Goal: Task Accomplishment & Management: Manage account settings

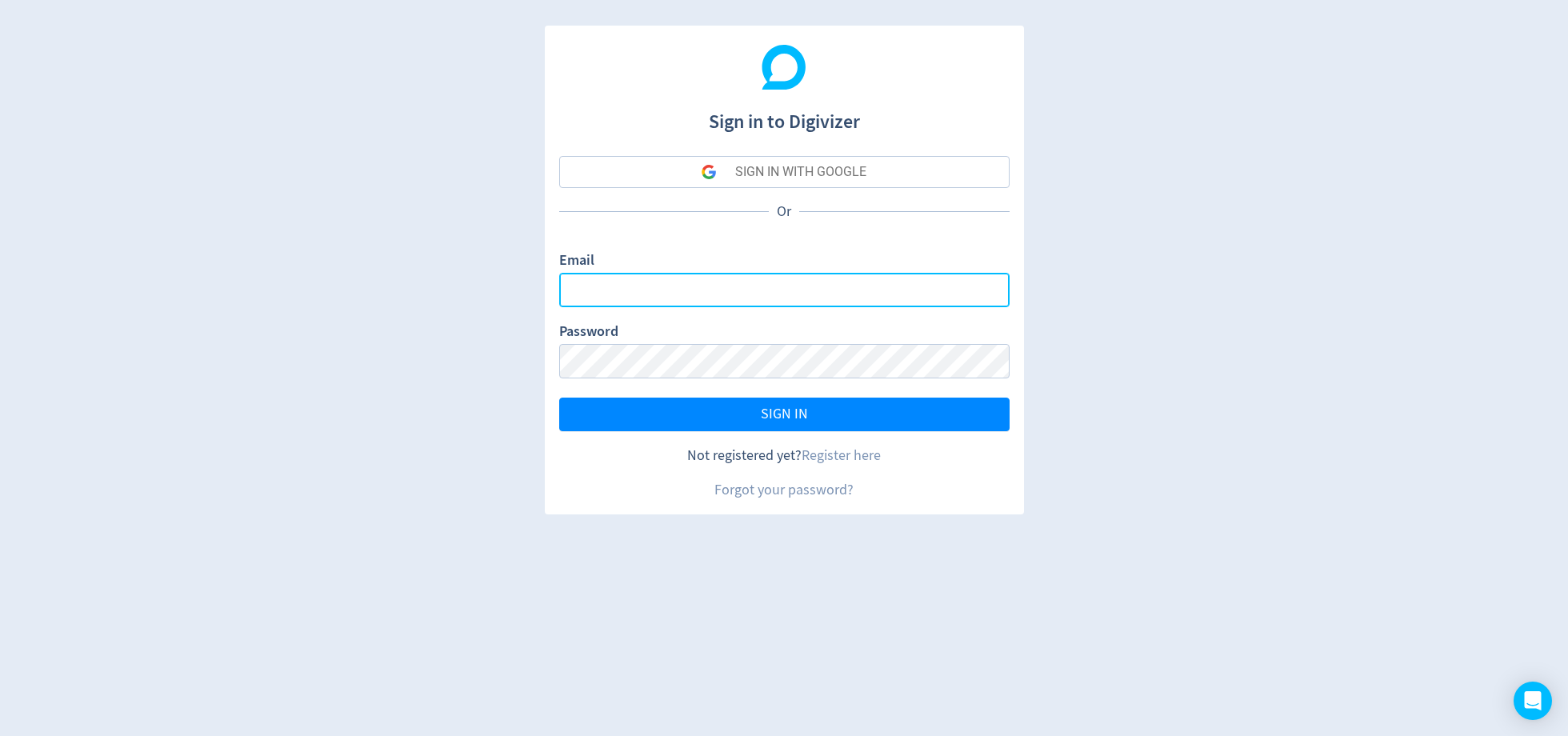
click at [662, 282] on input "Email" at bounding box center [785, 289] width 450 height 34
type input "[PERSON_NAME][EMAIL_ADDRESS][PERSON_NAME][DOMAIN_NAME]"
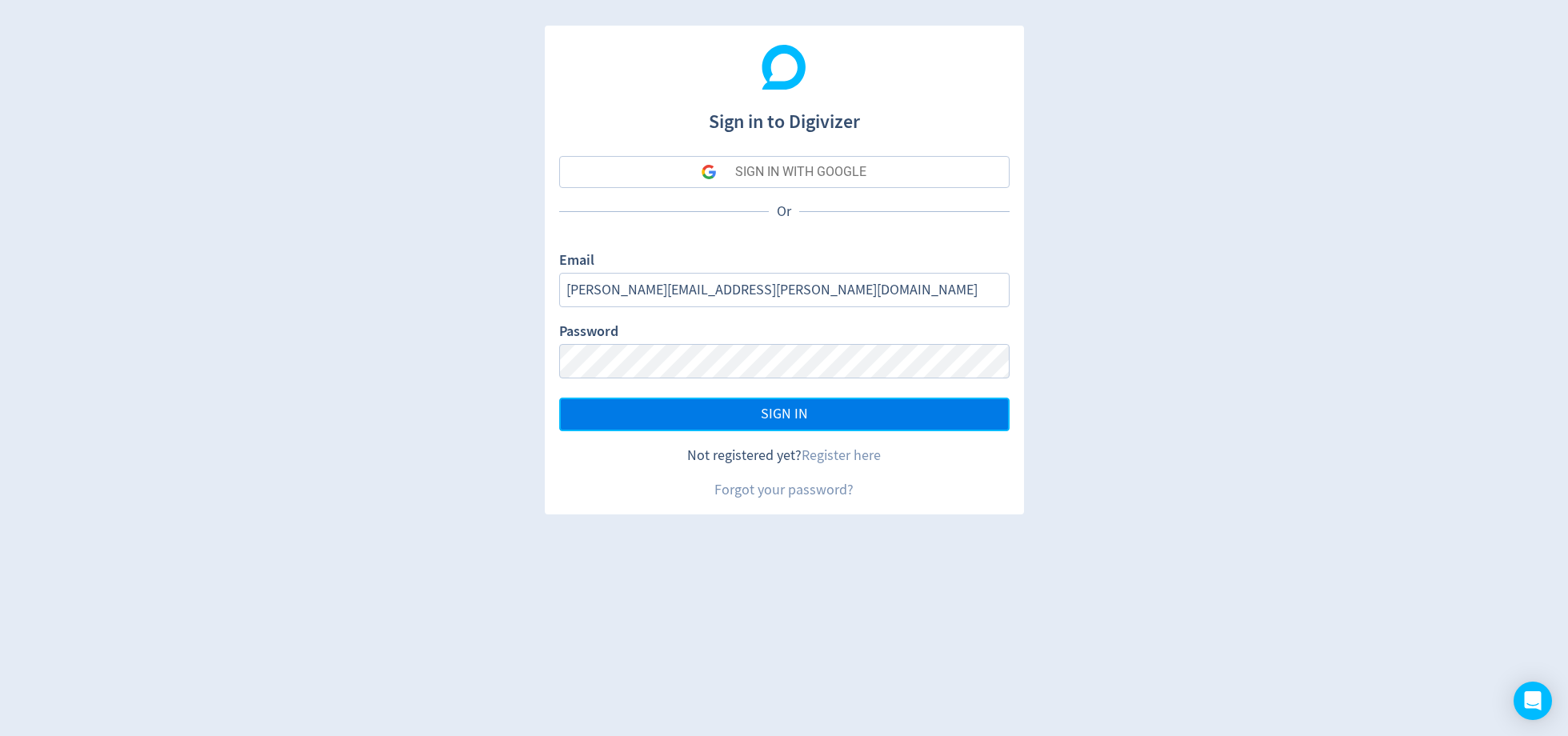
click at [712, 397] on button "SIGN IN" at bounding box center [785, 414] width 450 height 34
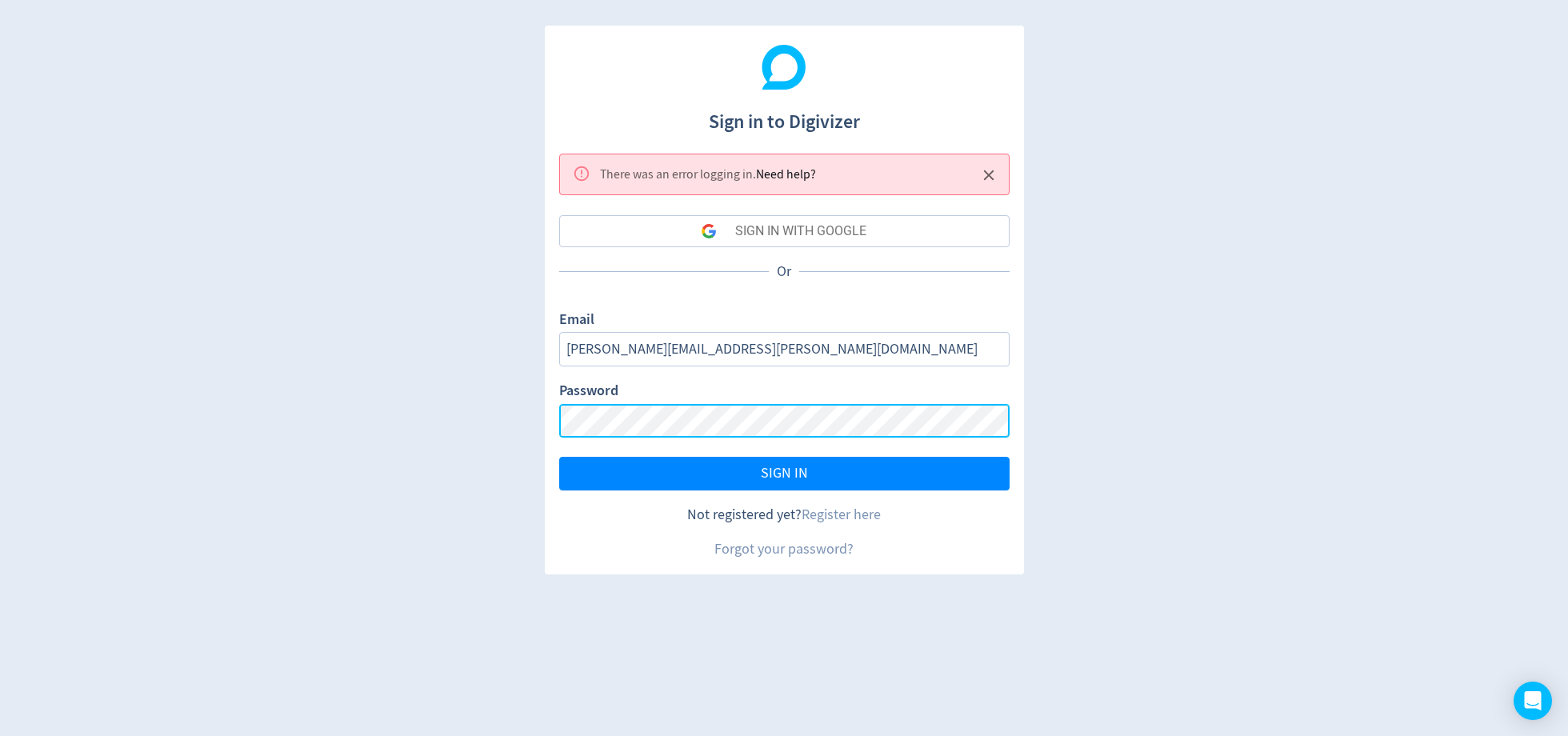
click at [560, 456] on button "SIGN IN" at bounding box center [785, 473] width 450 height 34
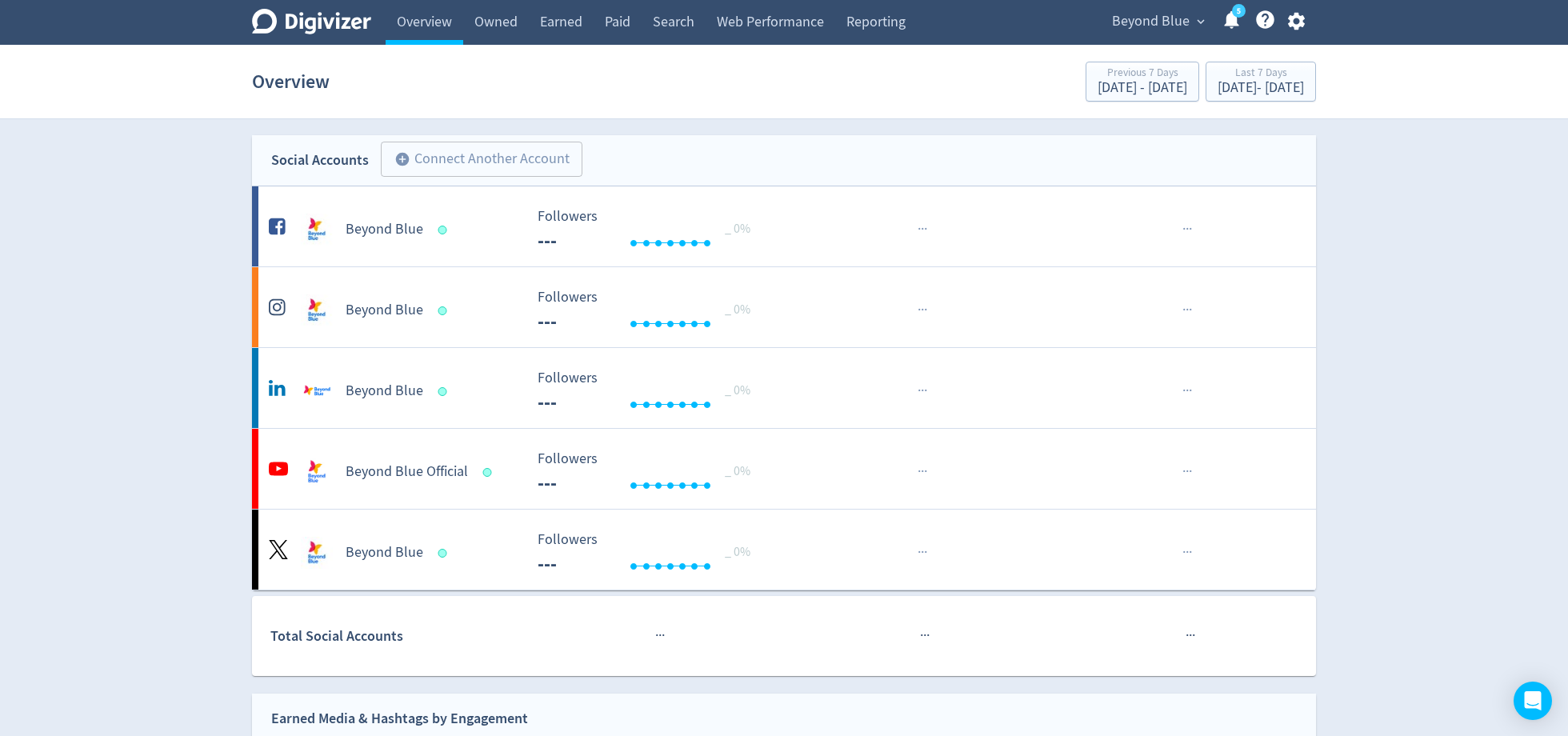
click at [1165, 20] on span "Beyond Blue" at bounding box center [1151, 21] width 78 height 26
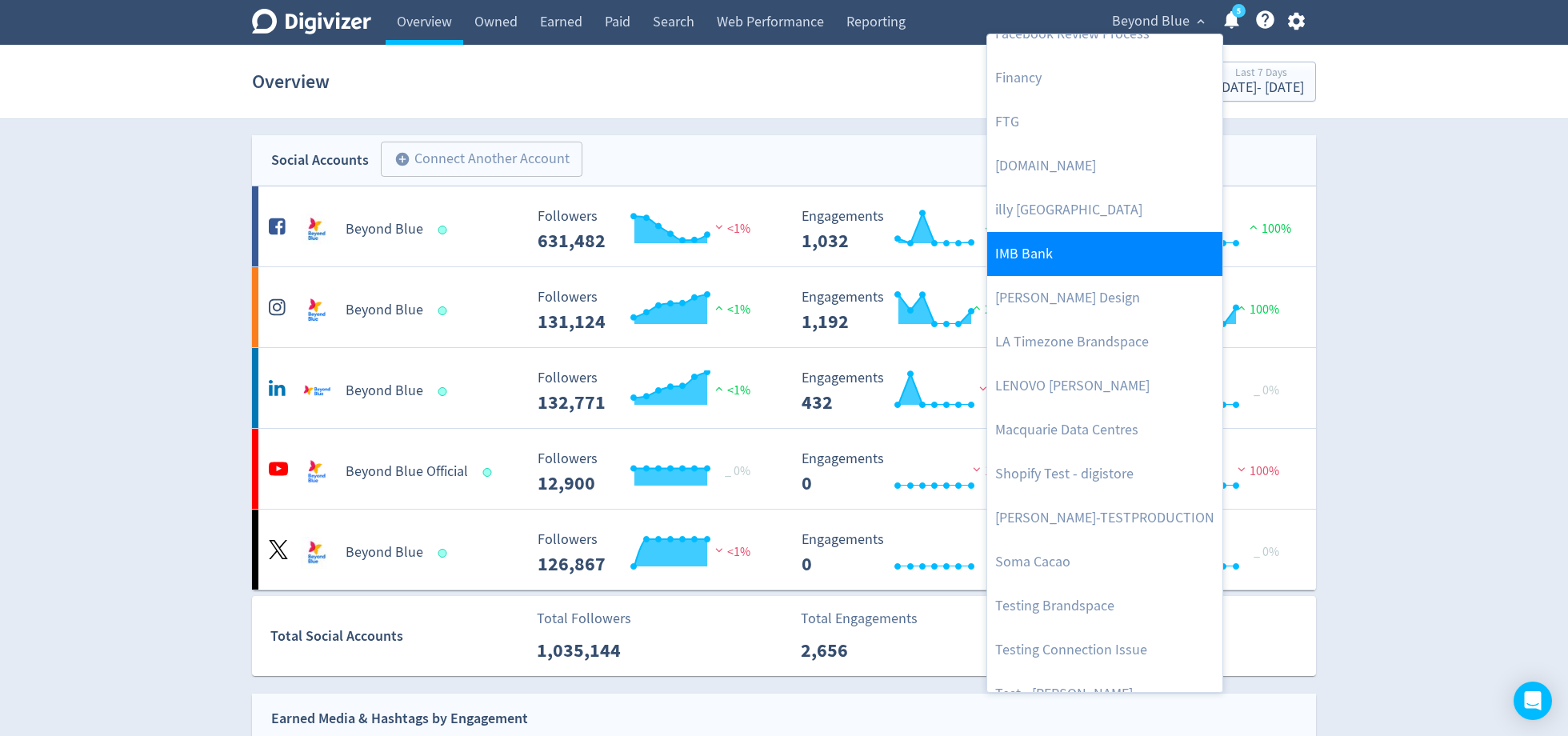
scroll to position [419, 0]
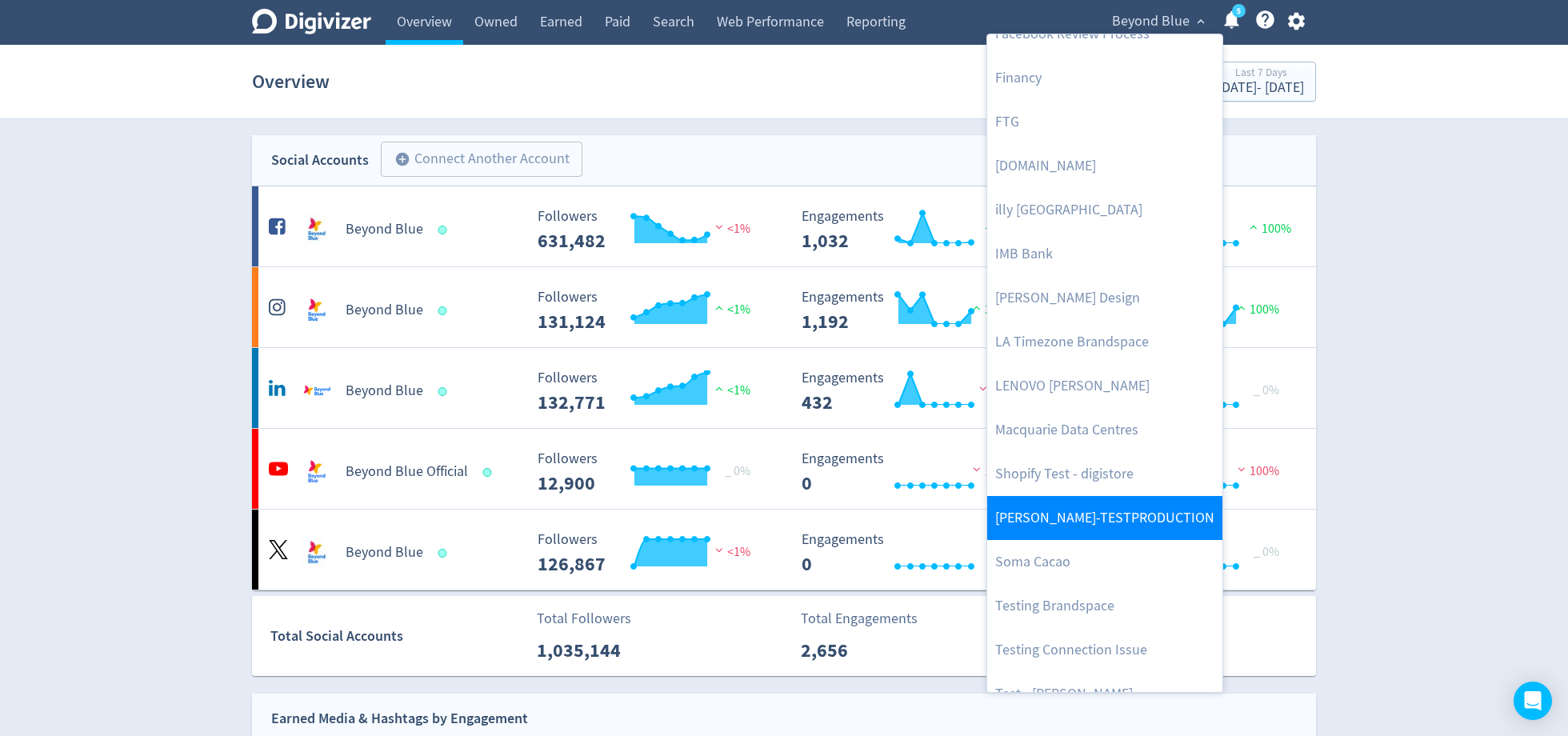
click at [1047, 531] on link "[PERSON_NAME]-TESTPRODUCTION" at bounding box center [1104, 518] width 235 height 44
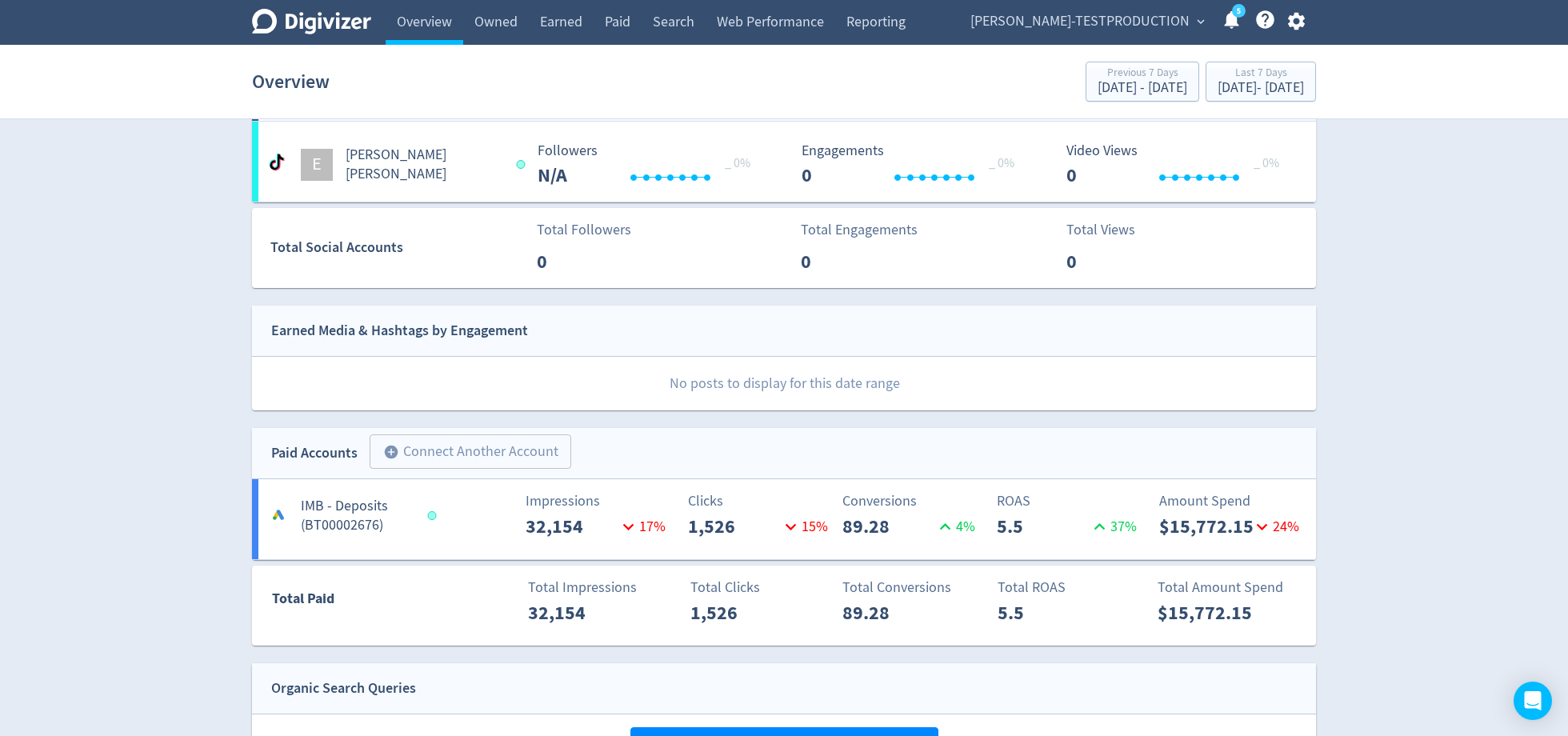
scroll to position [0, 0]
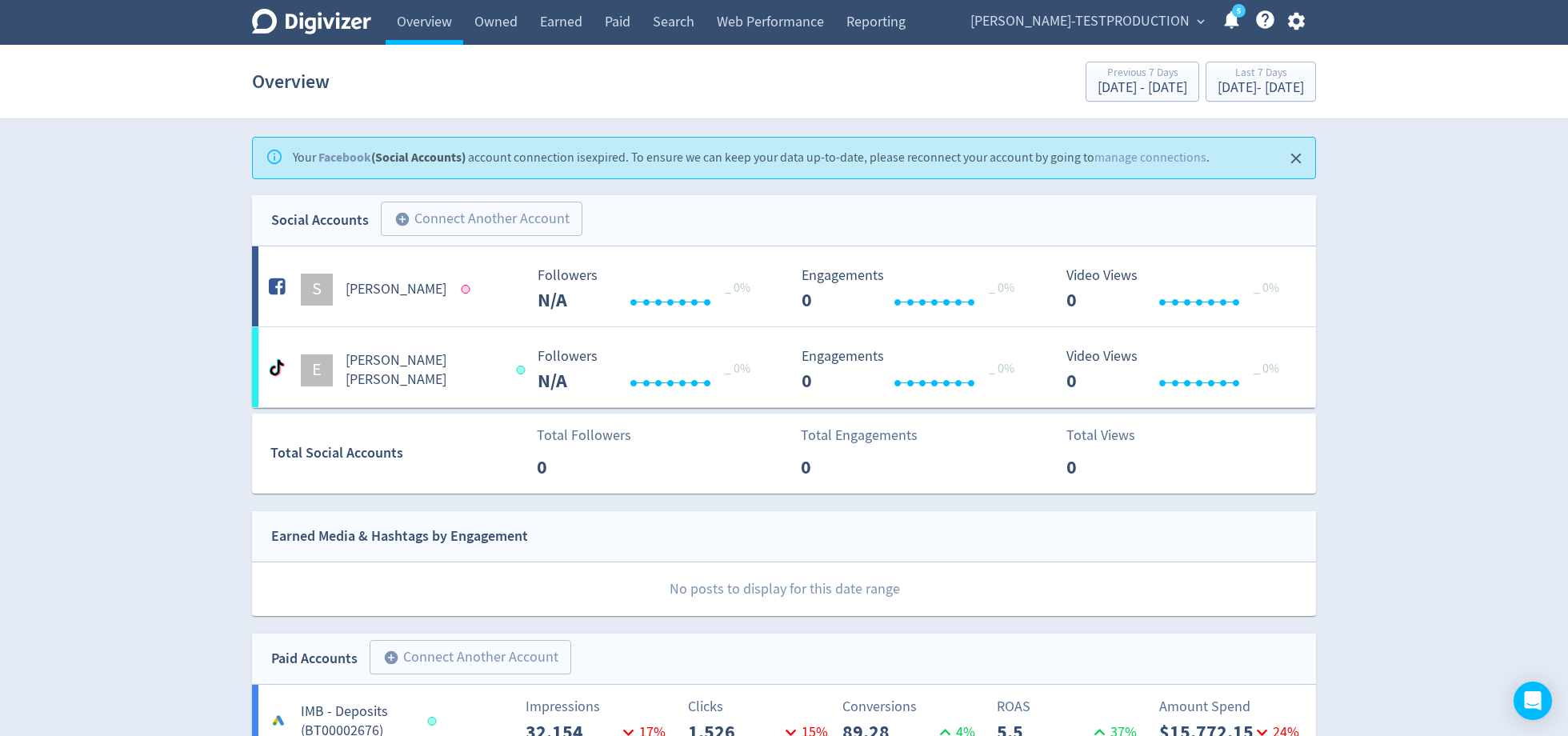
click at [1175, 16] on icon "button" at bounding box center [1295, 22] width 17 height 18
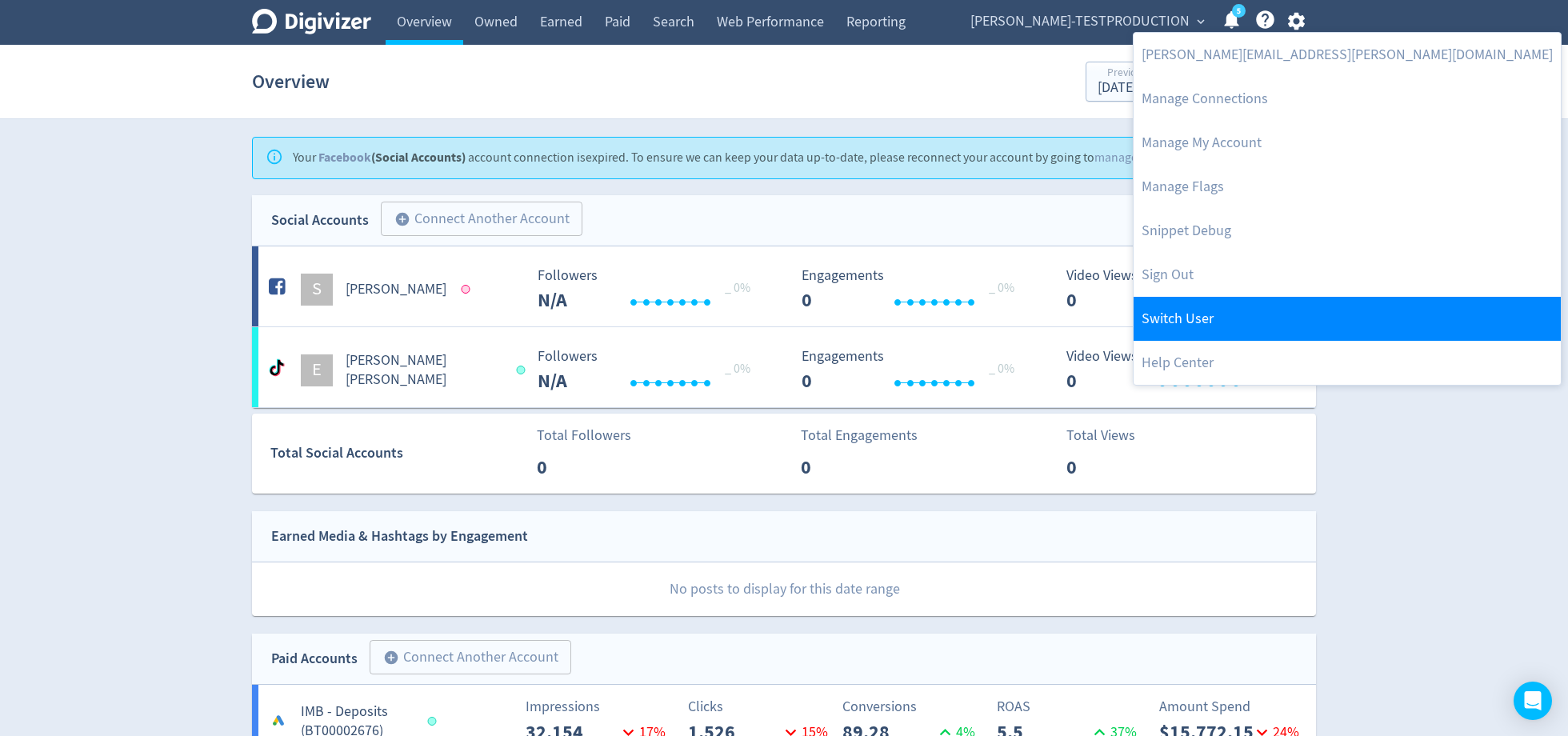
click at [1175, 312] on link "Switch User" at bounding box center [1347, 319] width 427 height 44
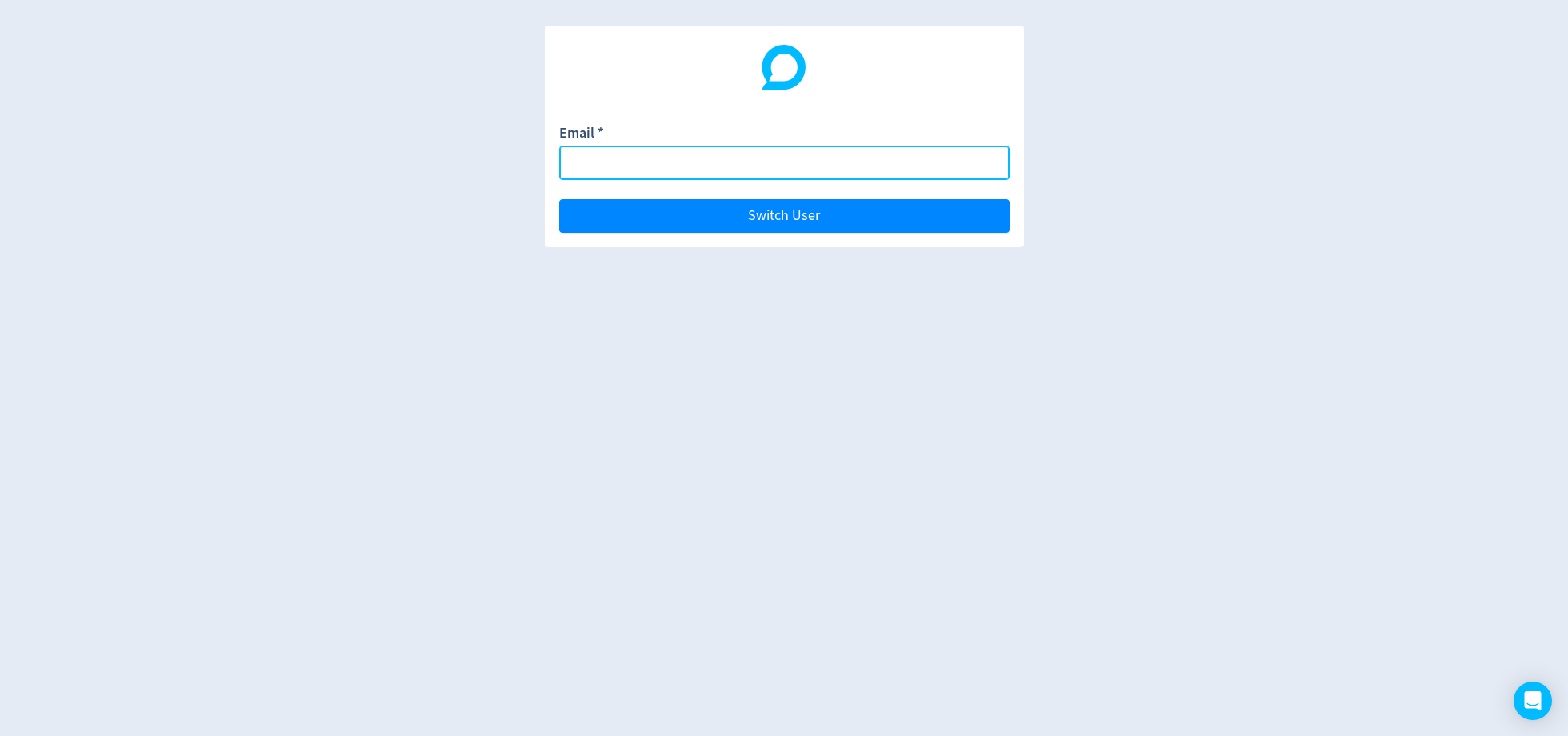
click at [729, 154] on input "Email *" at bounding box center [785, 162] width 450 height 34
paste input "[EMAIL_ADDRESS][DOMAIN_NAME]"
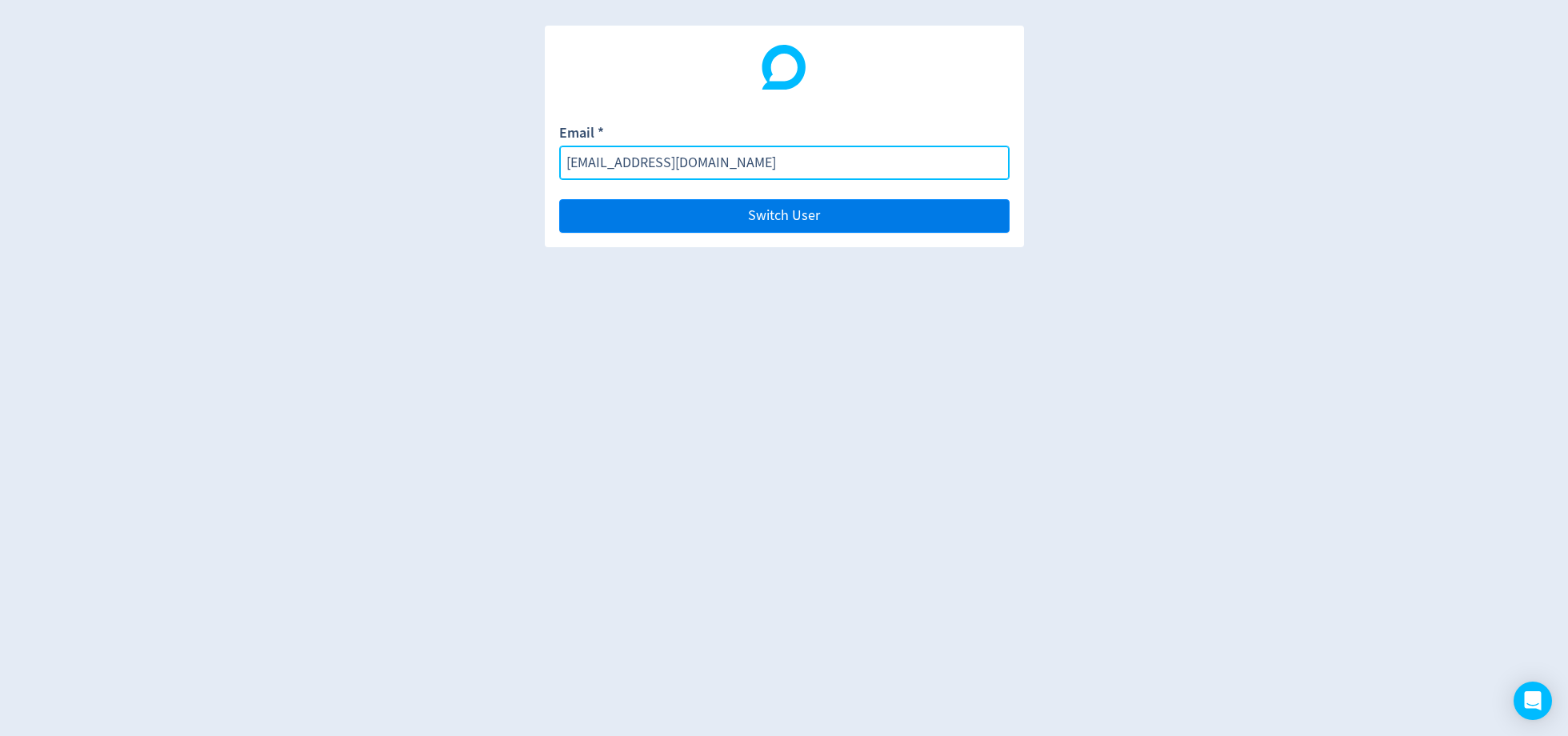
type input "[EMAIL_ADDRESS][DOMAIN_NAME]"
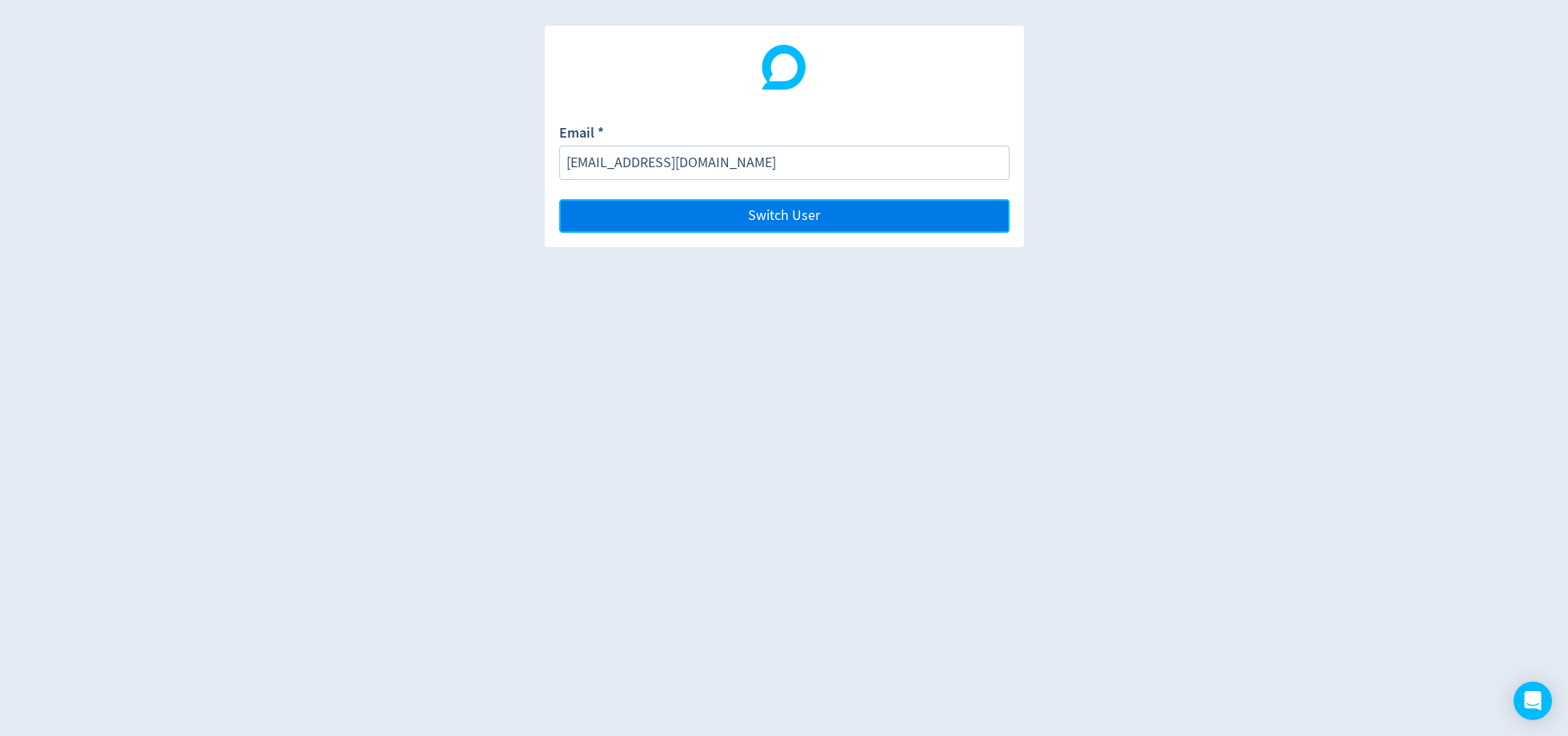
click at [765, 219] on span "Switch User" at bounding box center [784, 216] width 72 height 14
